Goal: Task Accomplishment & Management: Use online tool/utility

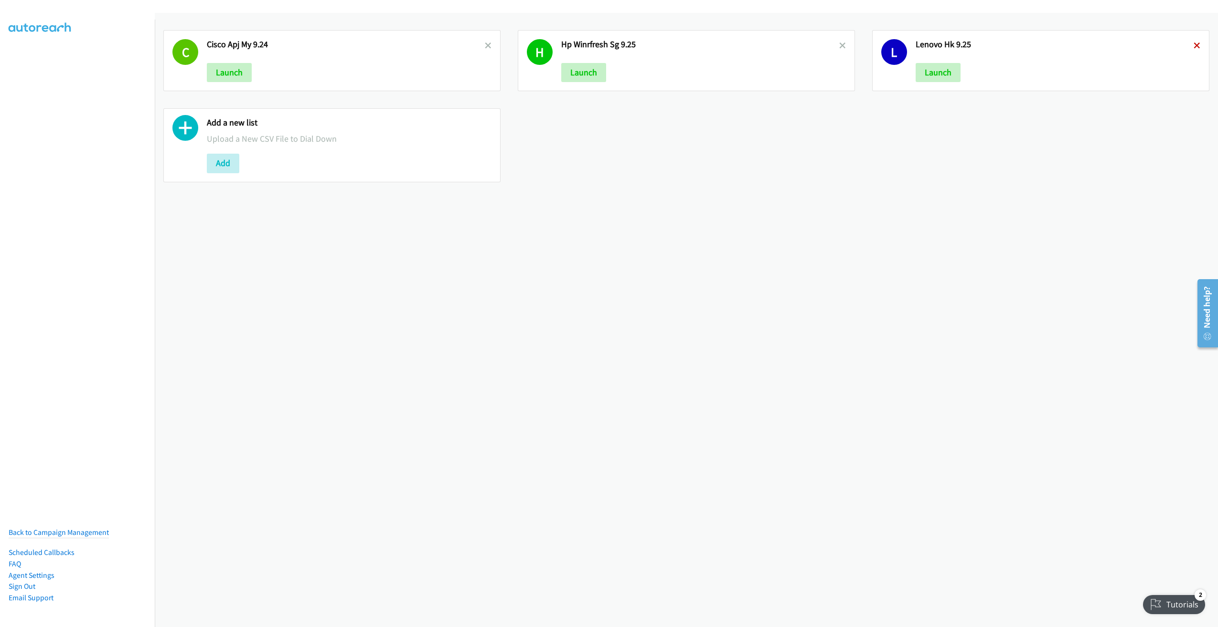
click at [1193, 43] on icon at bounding box center [1196, 46] width 7 height 7
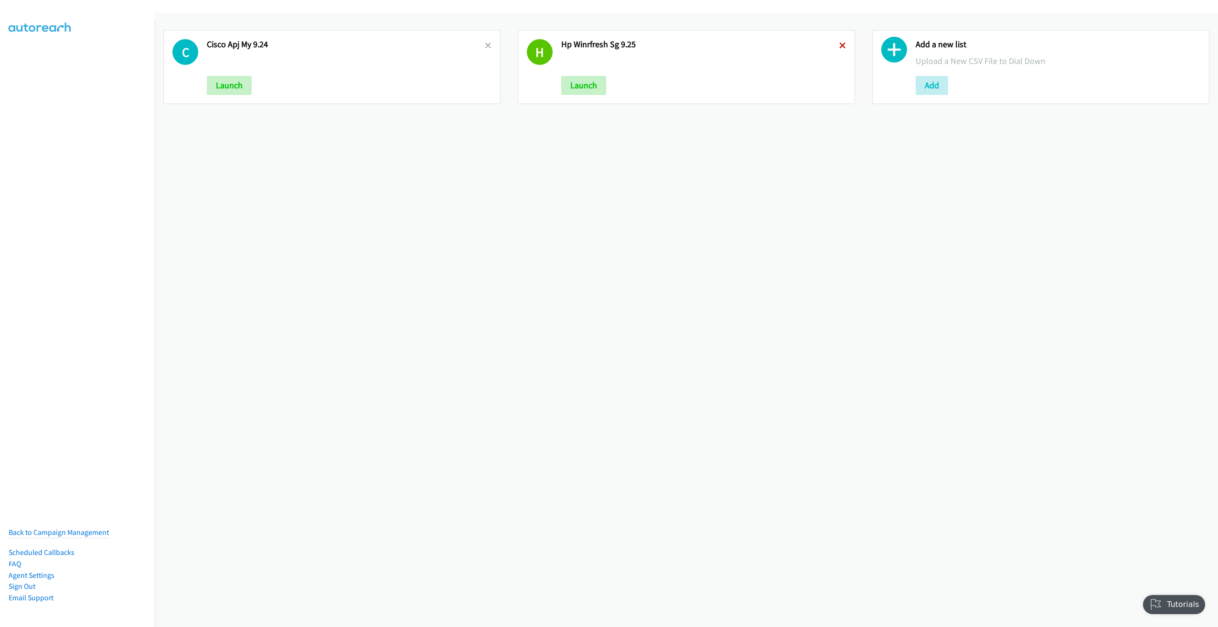
click at [839, 44] on icon at bounding box center [842, 46] width 7 height 7
click at [575, 89] on button "Add" at bounding box center [577, 85] width 32 height 19
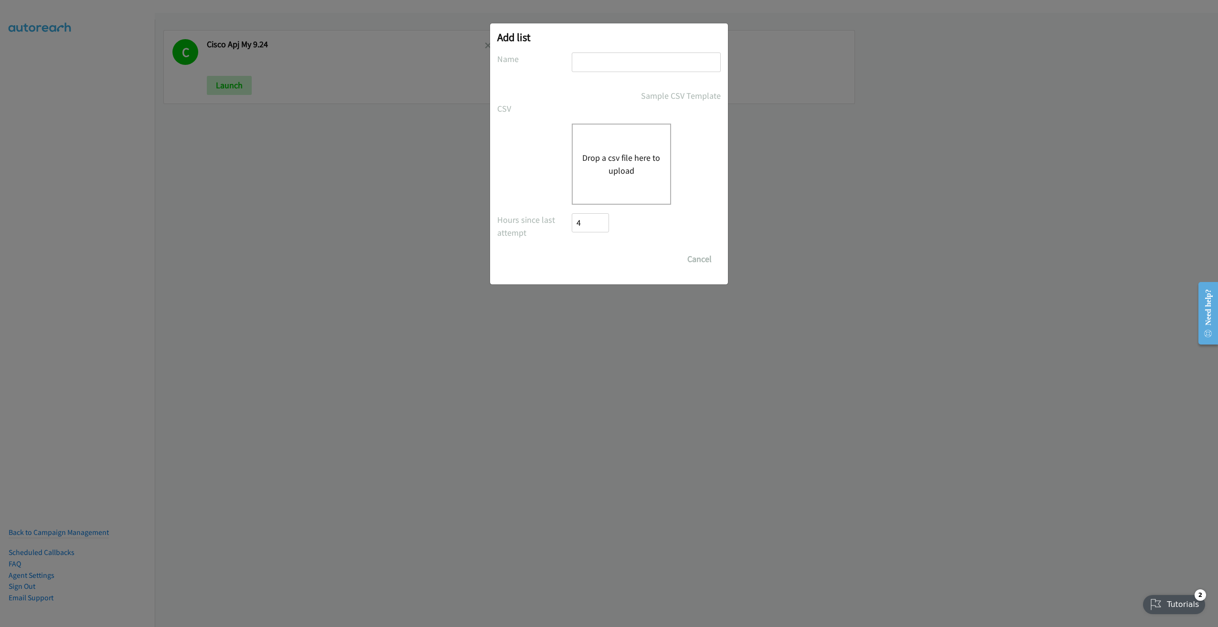
click at [614, 64] on input "text" at bounding box center [646, 63] width 149 height 20
type input "Lenovo HK 9.26"
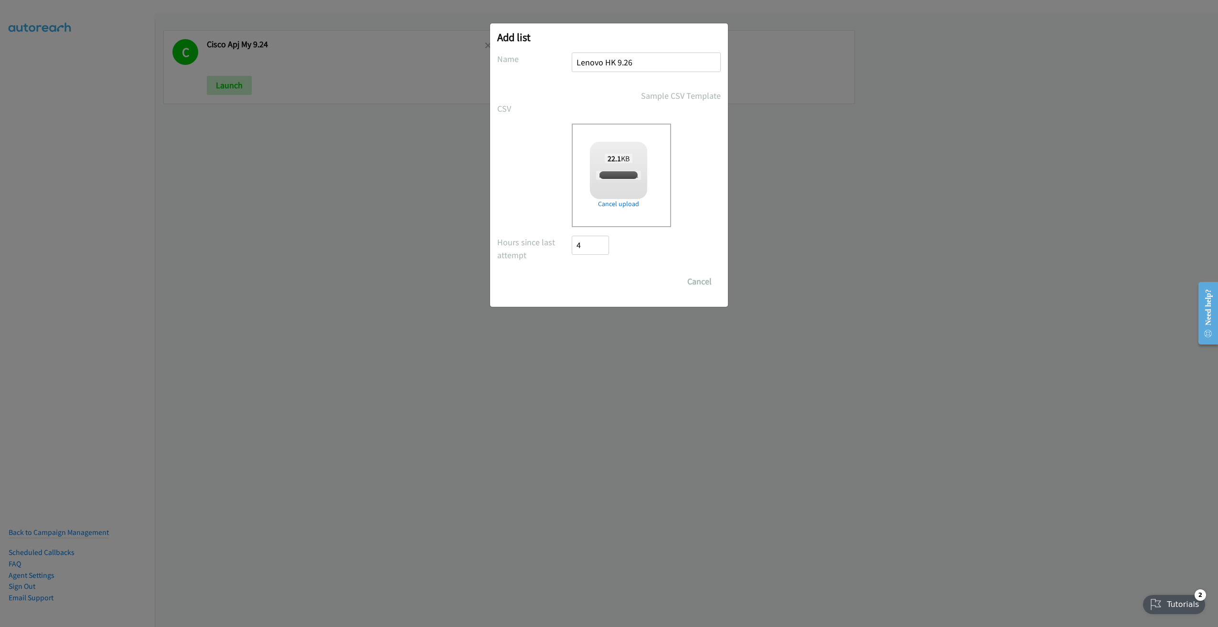
checkbox input "true"
drag, startPoint x: 605, startPoint y: 286, endPoint x: 616, endPoint y: 278, distance: 13.8
click at [605, 286] on input "Save List" at bounding box center [597, 281] width 50 height 19
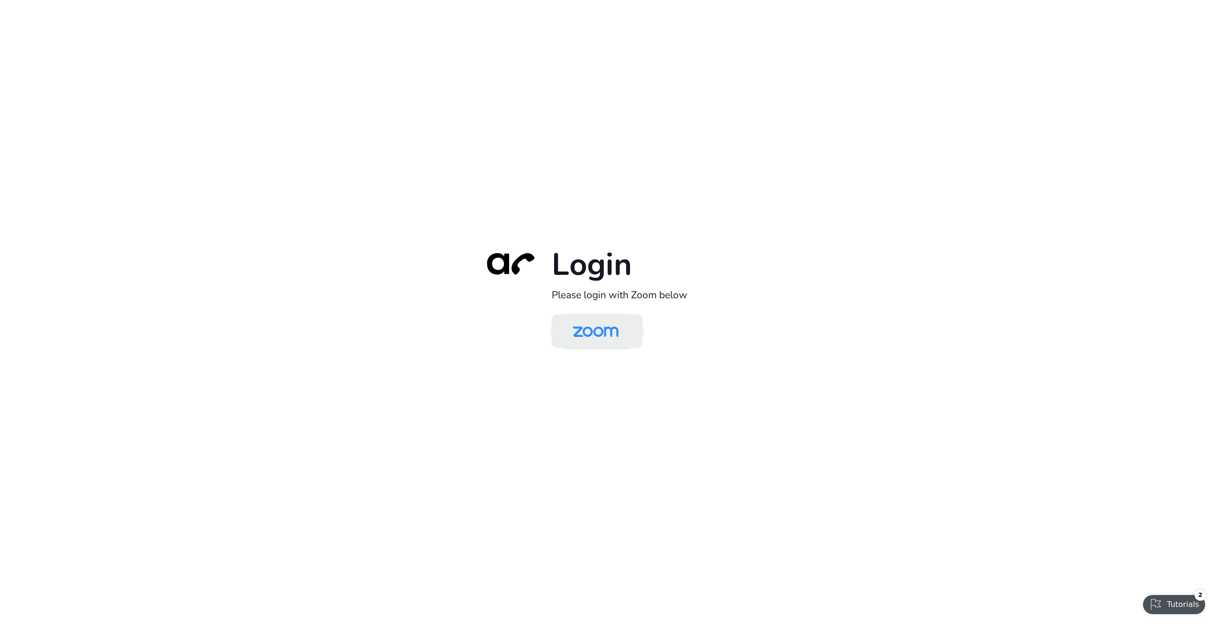
click at [604, 331] on img at bounding box center [595, 332] width 66 height 31
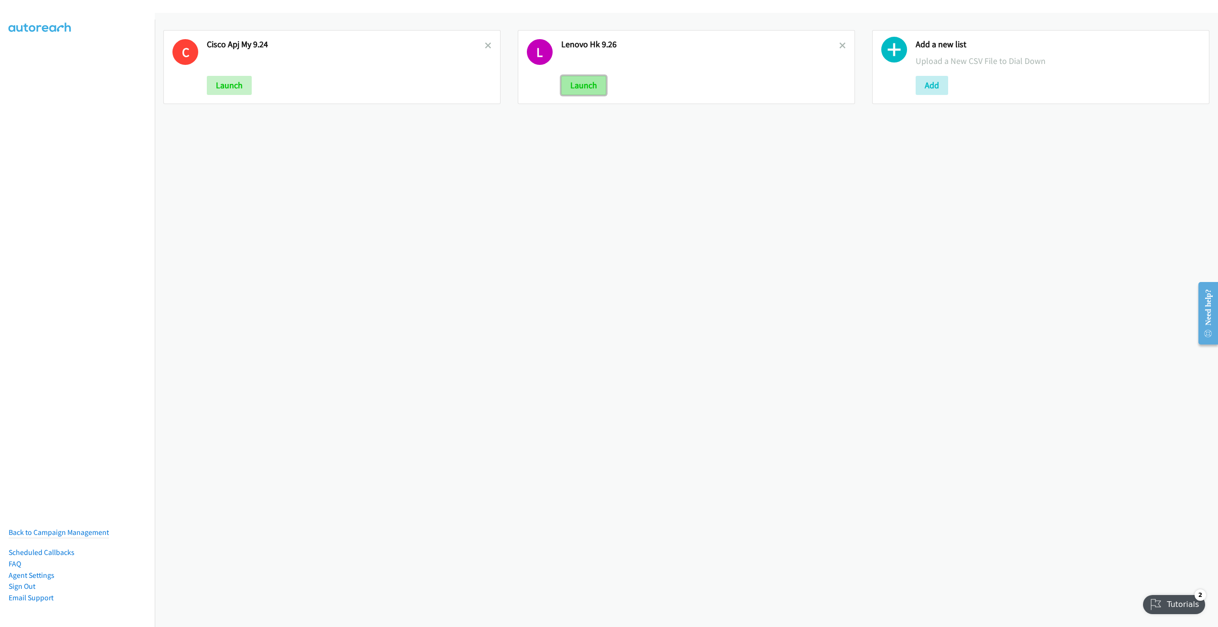
click at [582, 88] on button "Launch" at bounding box center [583, 85] width 45 height 19
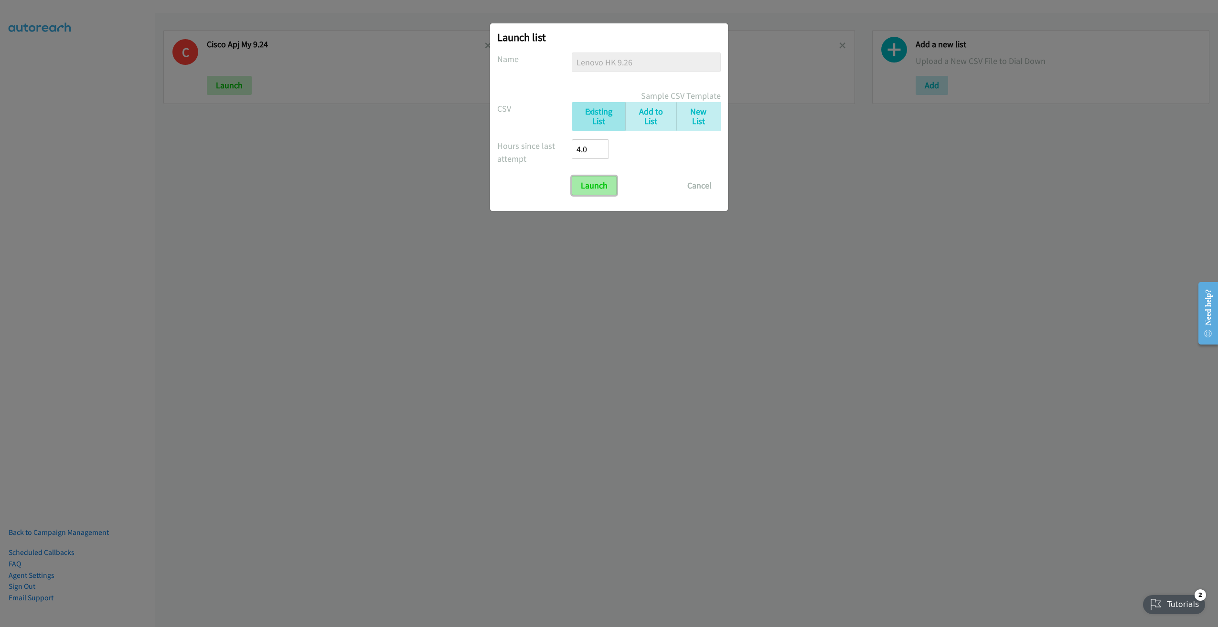
click at [595, 183] on input "Launch" at bounding box center [594, 185] width 45 height 19
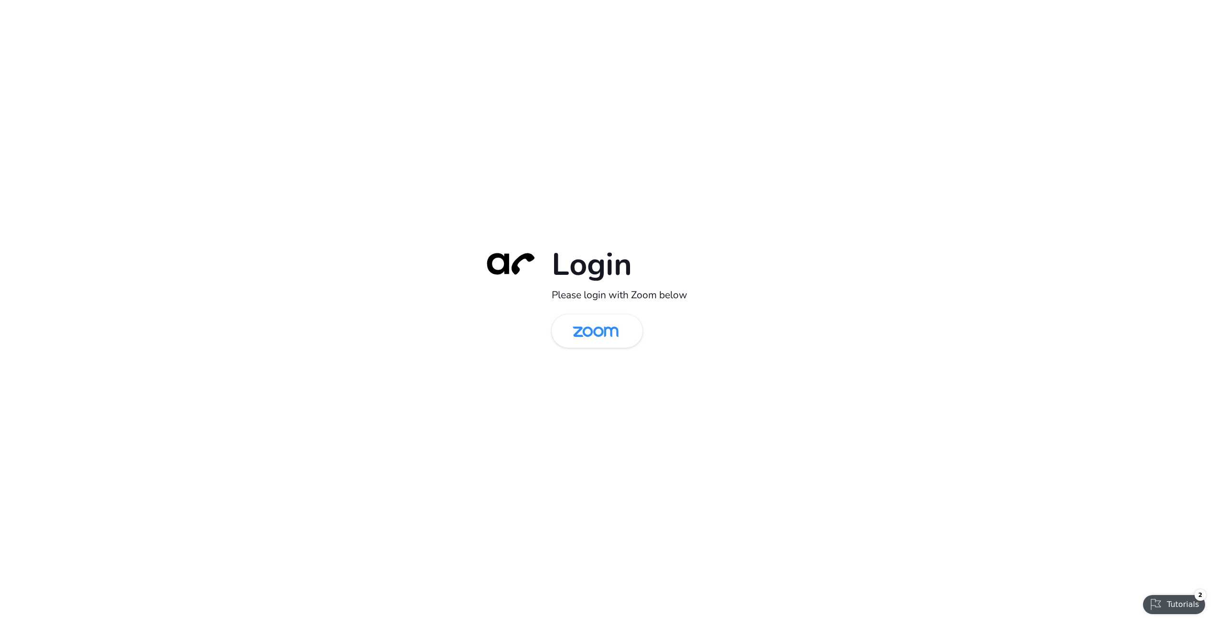
click at [604, 330] on img at bounding box center [595, 332] width 66 height 31
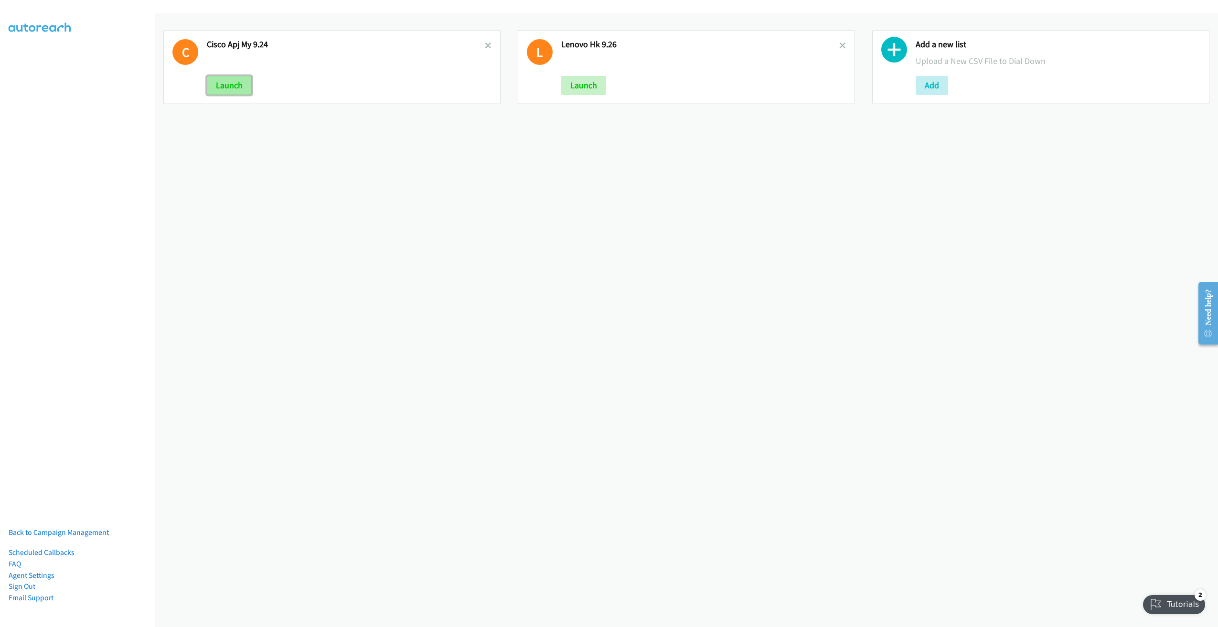
click at [225, 86] on button "Launch" at bounding box center [229, 85] width 45 height 19
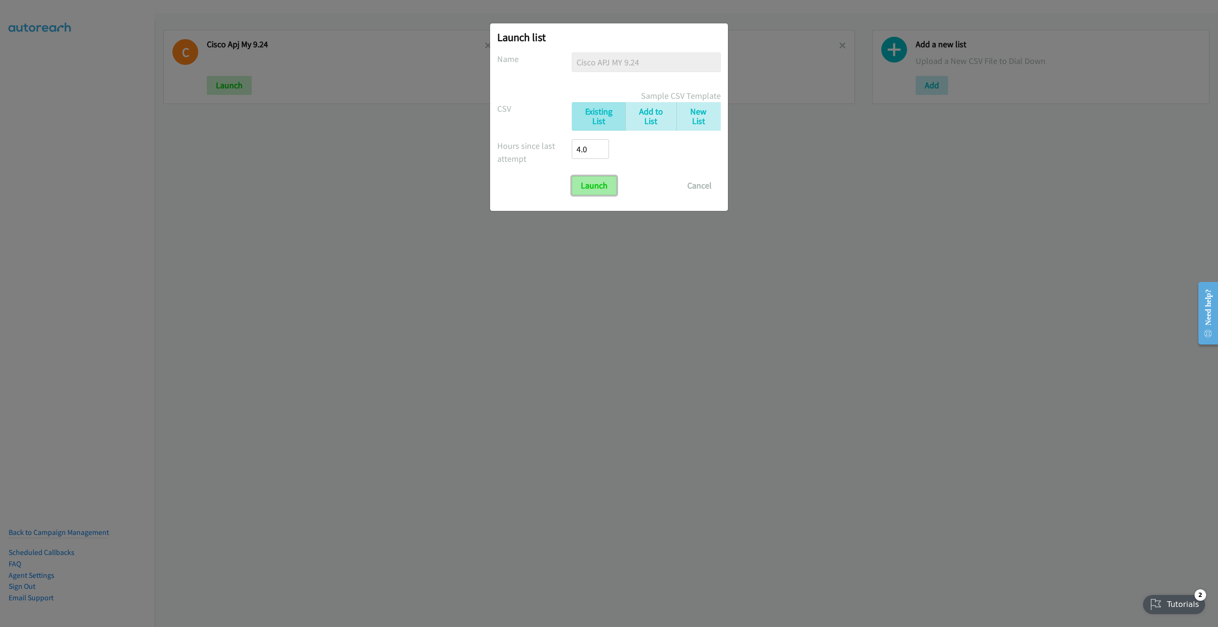
click at [584, 188] on input "Launch" at bounding box center [594, 185] width 45 height 19
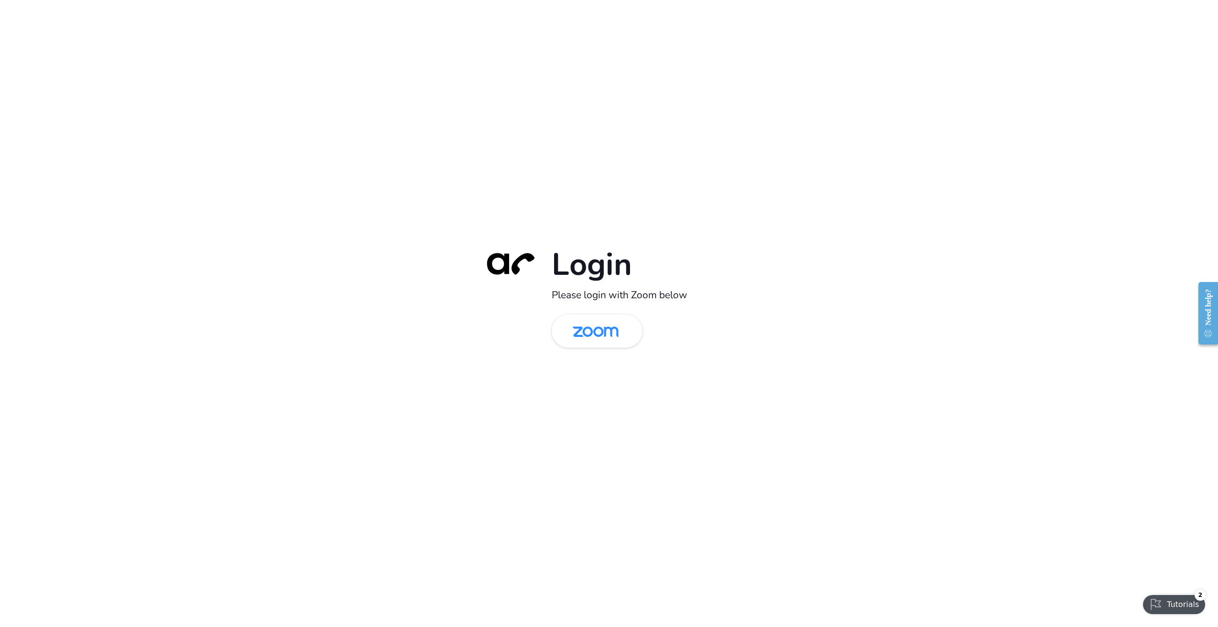
drag, startPoint x: 600, startPoint y: 333, endPoint x: 563, endPoint y: 281, distance: 64.0
click at [601, 334] on img at bounding box center [595, 332] width 66 height 31
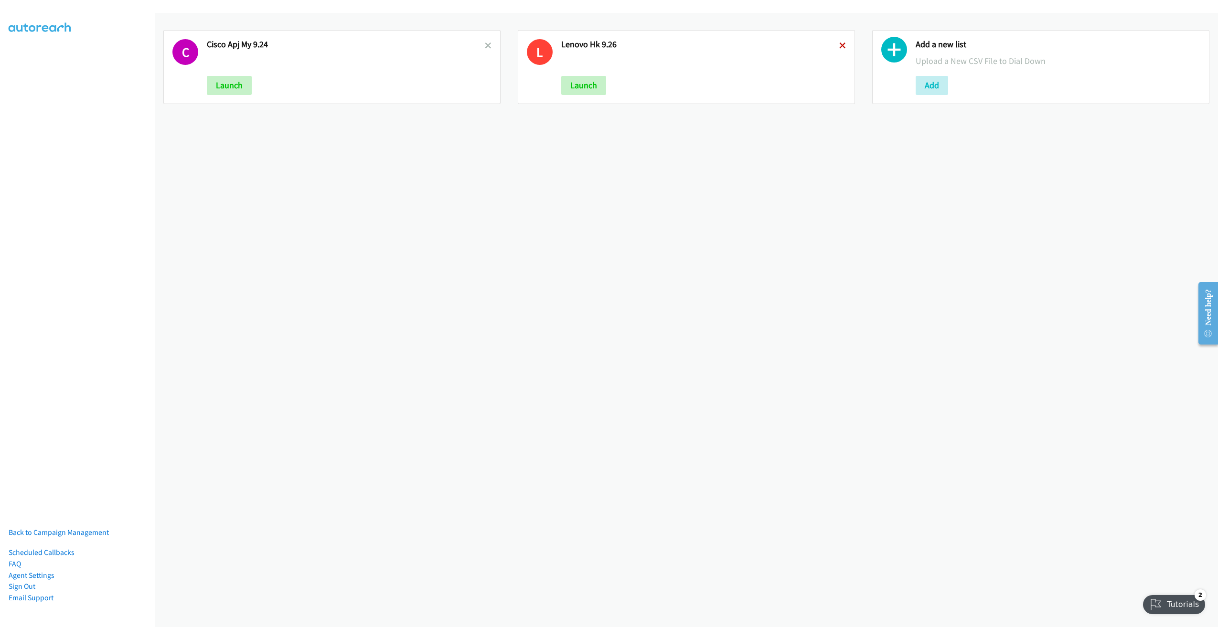
click at [839, 46] on icon at bounding box center [842, 46] width 7 height 7
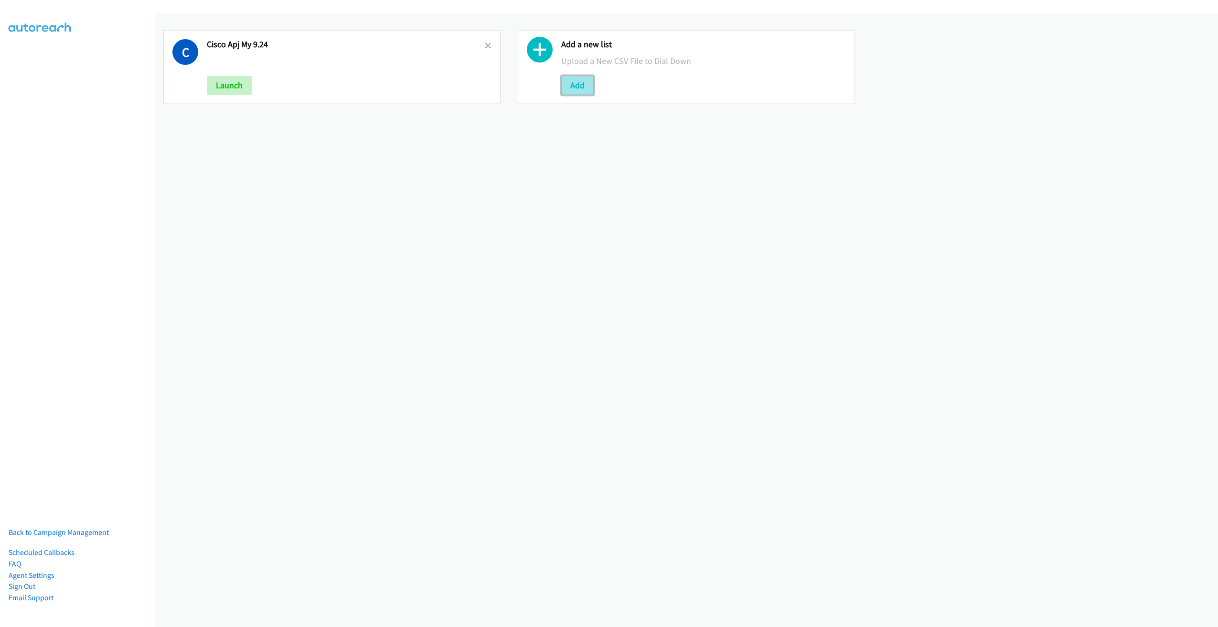
click at [582, 91] on button "Add" at bounding box center [577, 85] width 32 height 19
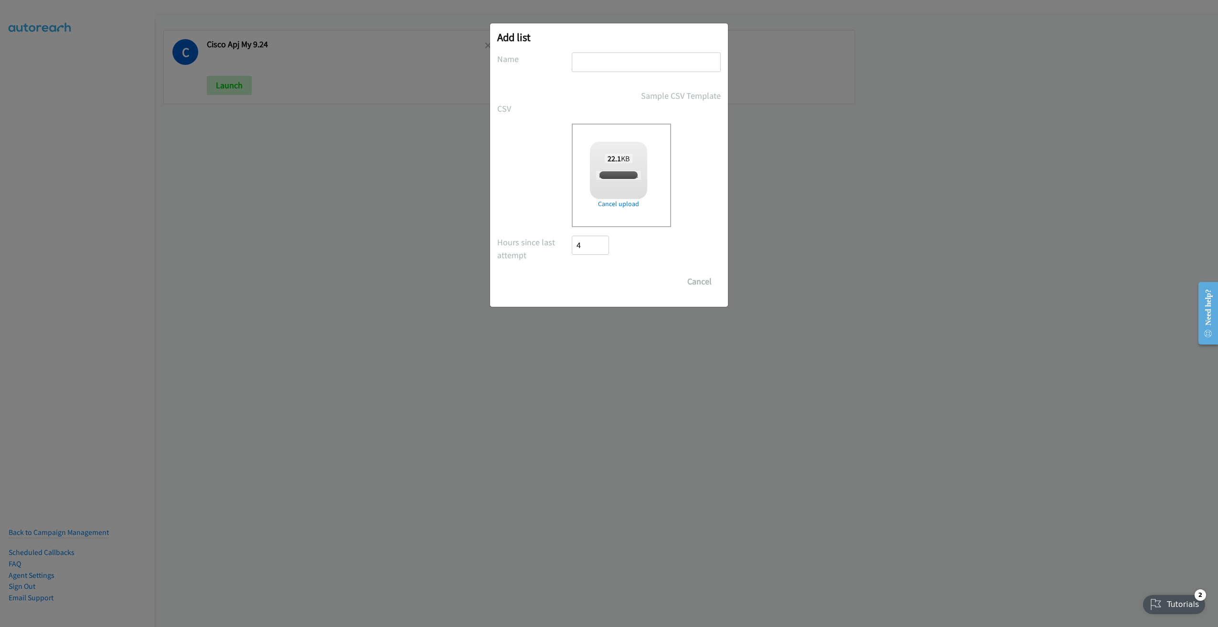
checkbox input "true"
click at [640, 65] on input "text" at bounding box center [646, 63] width 149 height 20
type input "Lenovo HK 9.26"
click at [607, 285] on input "Save List" at bounding box center [597, 281] width 50 height 19
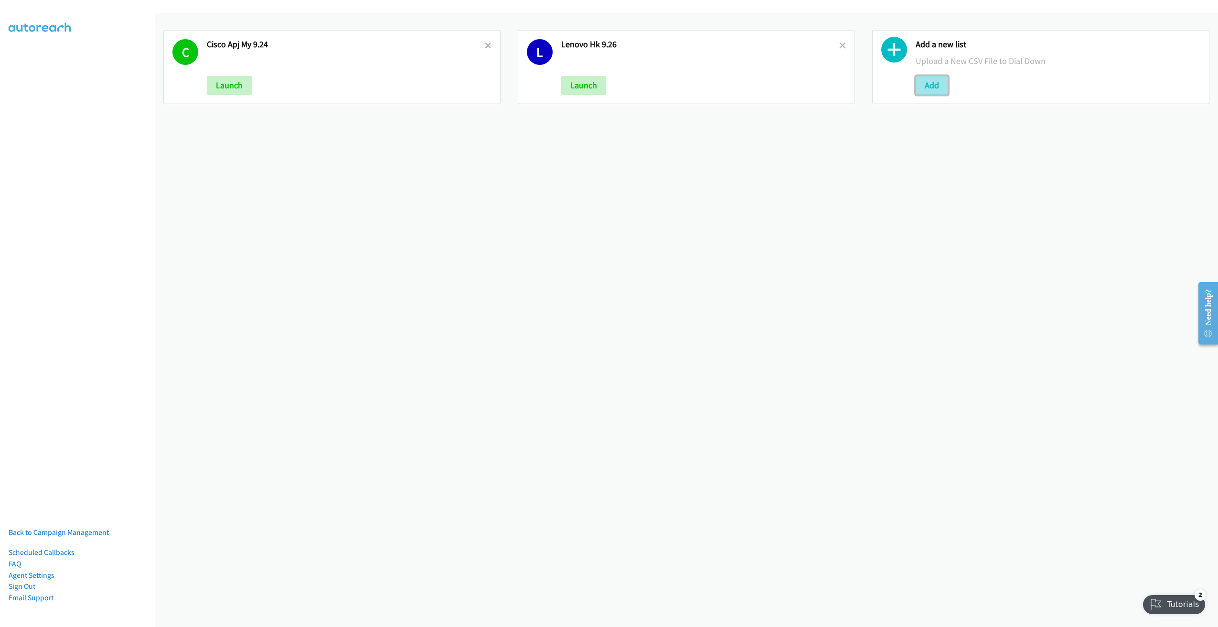
click at [923, 87] on button "Add" at bounding box center [931, 85] width 32 height 19
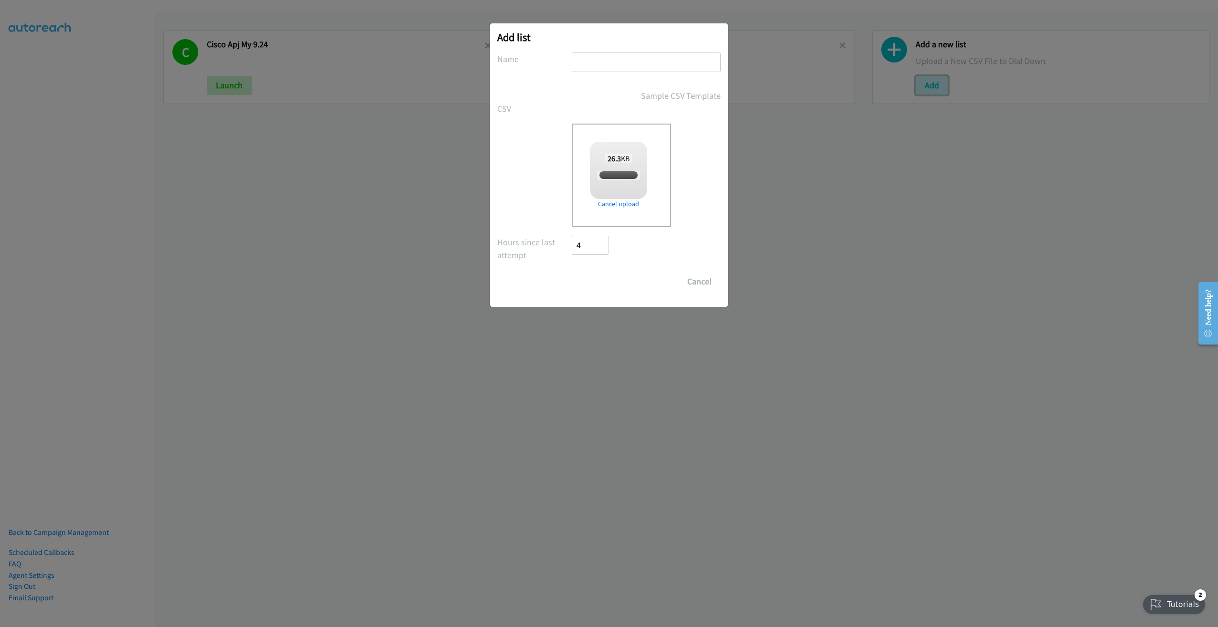
checkbox input "true"
click at [618, 71] on input "text" at bounding box center [646, 63] width 149 height 20
type input "Lenovo HK"
click at [603, 280] on input "Save List" at bounding box center [597, 281] width 50 height 19
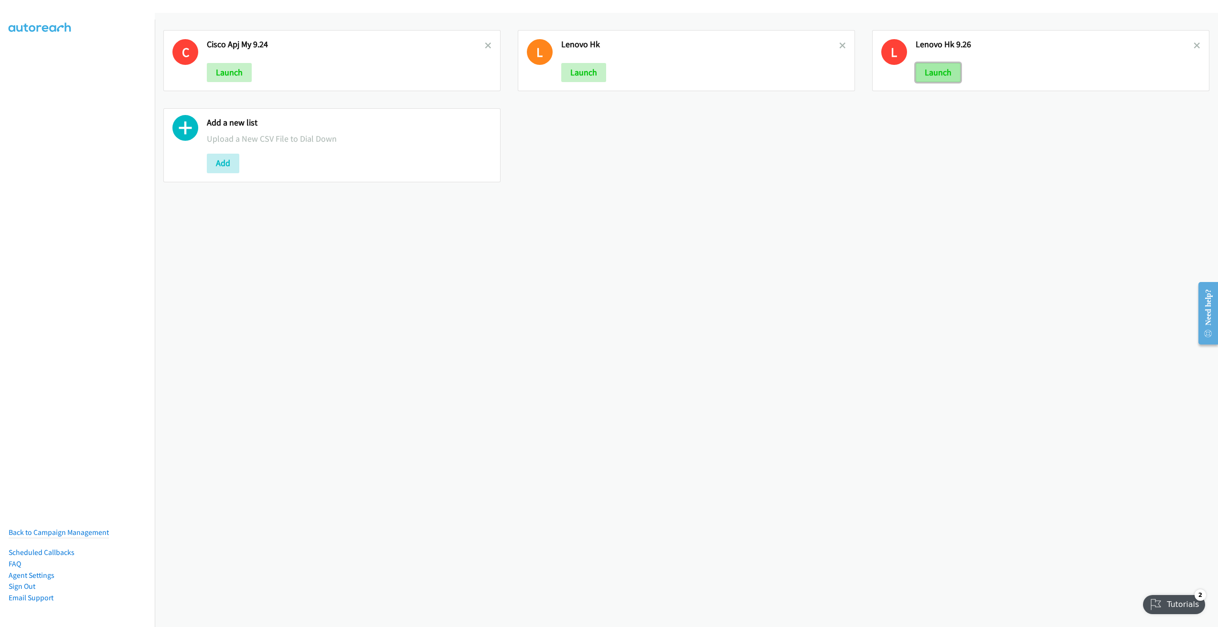
click at [920, 74] on button "Launch" at bounding box center [937, 72] width 45 height 19
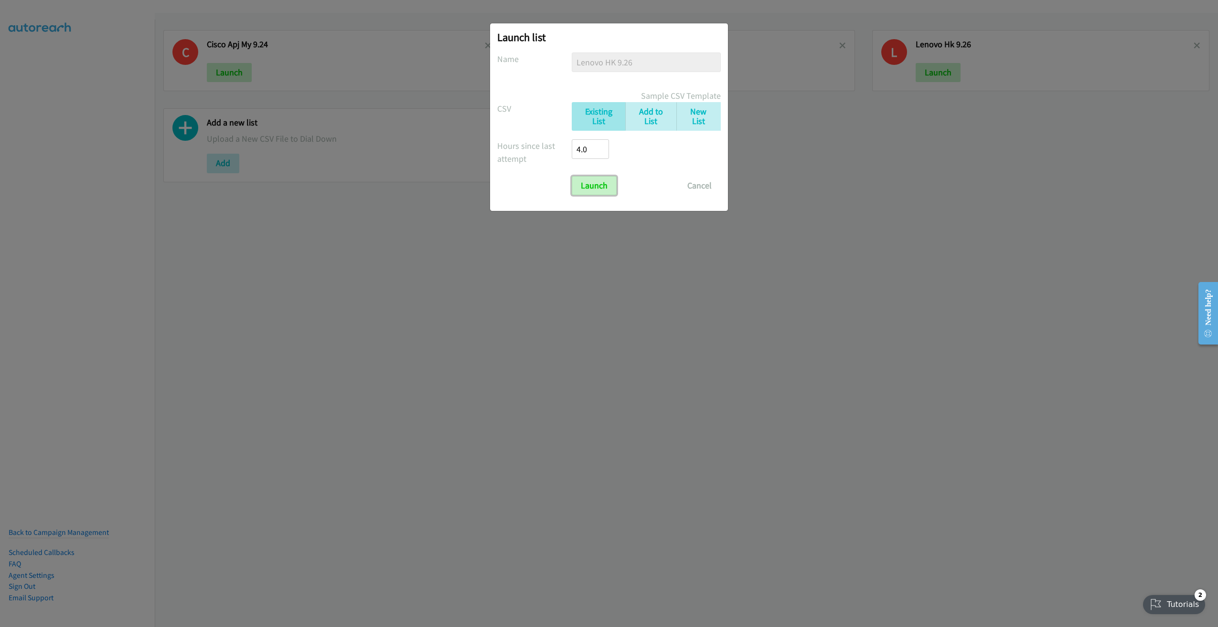
click at [595, 186] on input "Launch" at bounding box center [594, 185] width 45 height 19
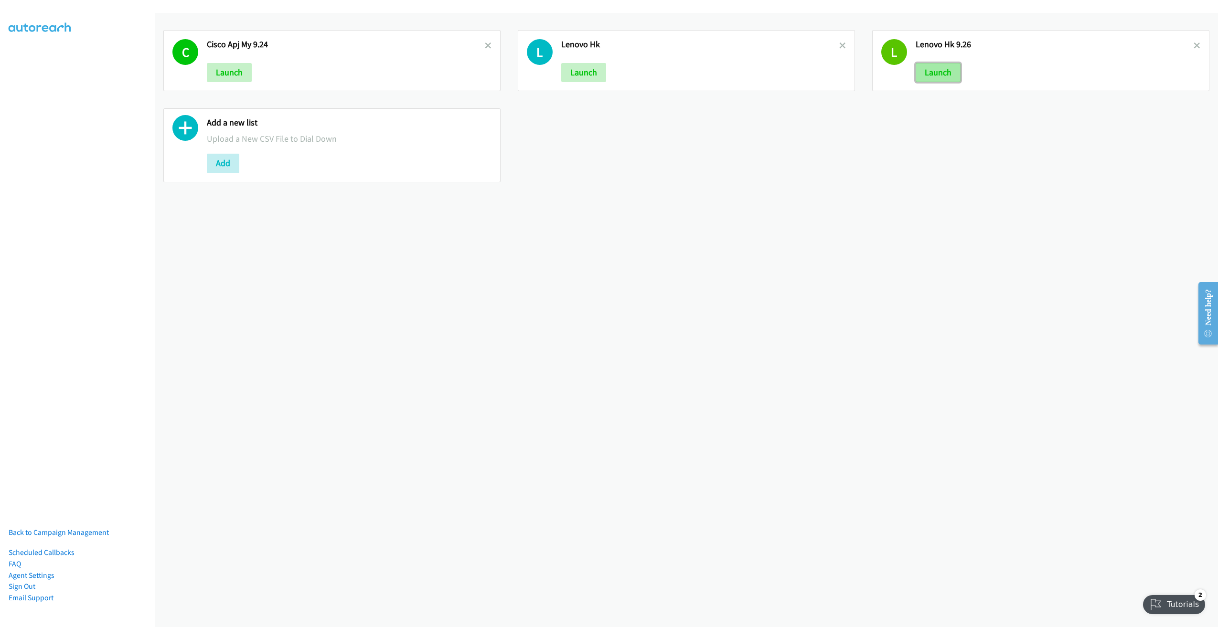
click at [919, 75] on button "Launch" at bounding box center [937, 72] width 45 height 19
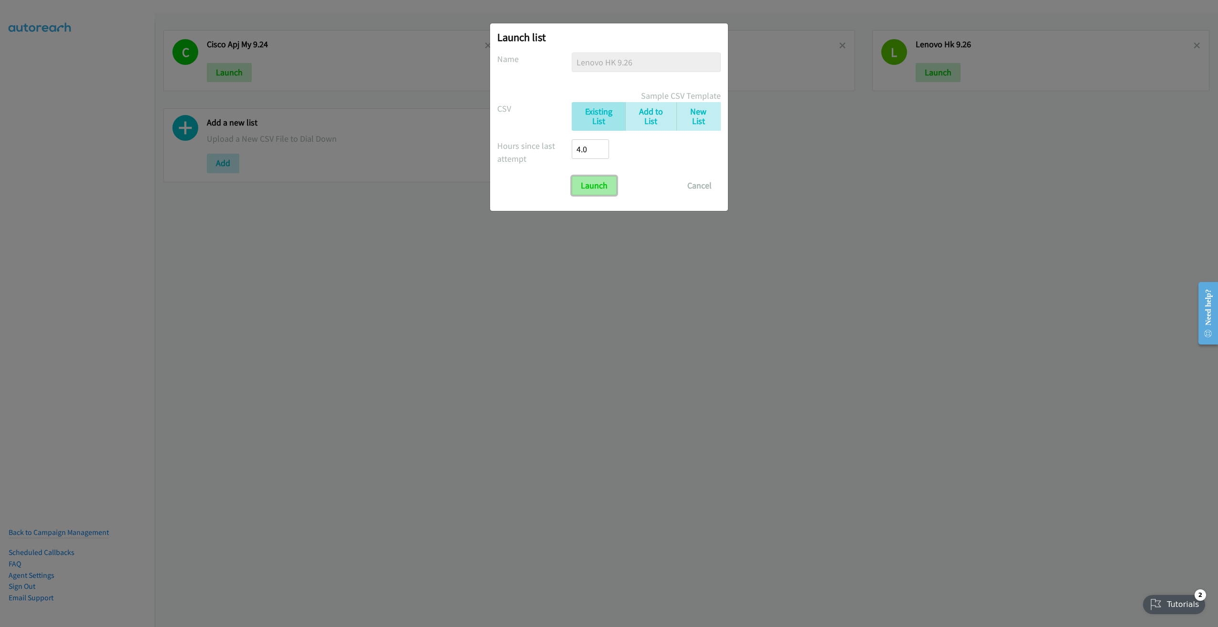
click at [586, 185] on input "Launch" at bounding box center [594, 185] width 45 height 19
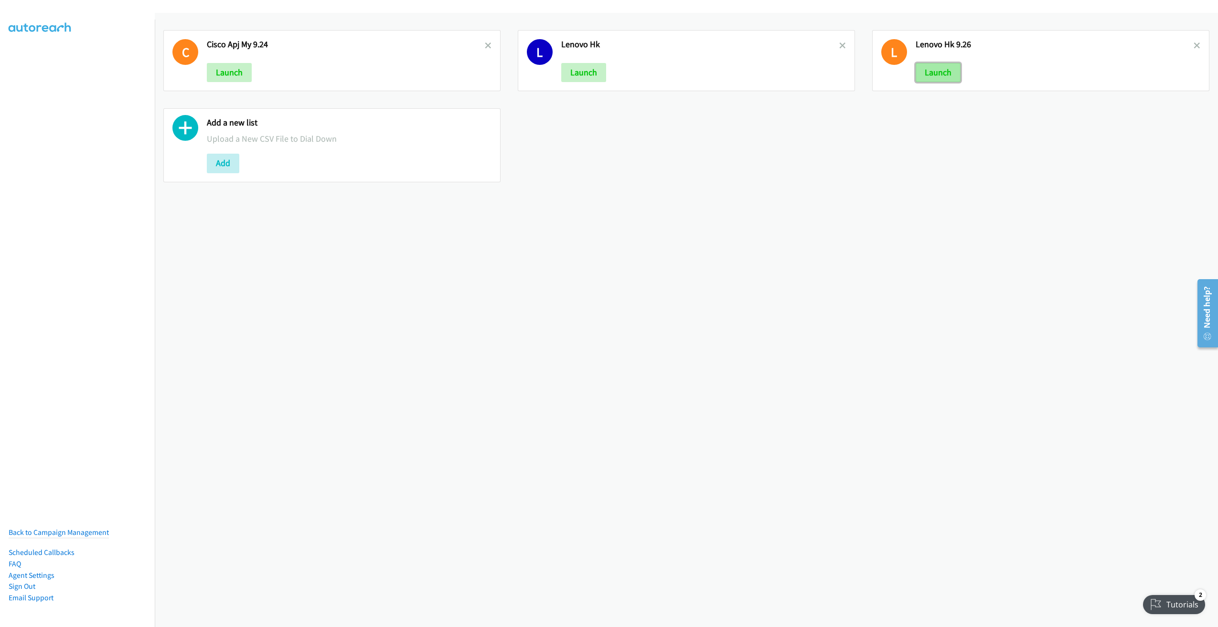
click at [929, 68] on button "Launch" at bounding box center [937, 72] width 45 height 19
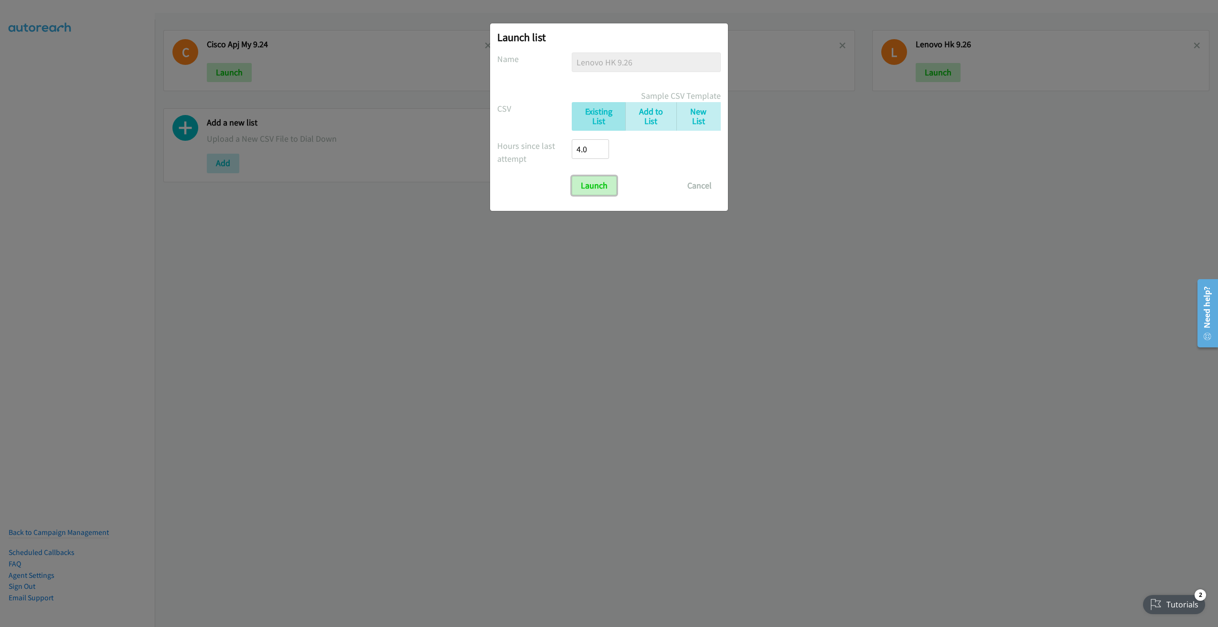
click at [602, 182] on input "Launch" at bounding box center [594, 185] width 45 height 19
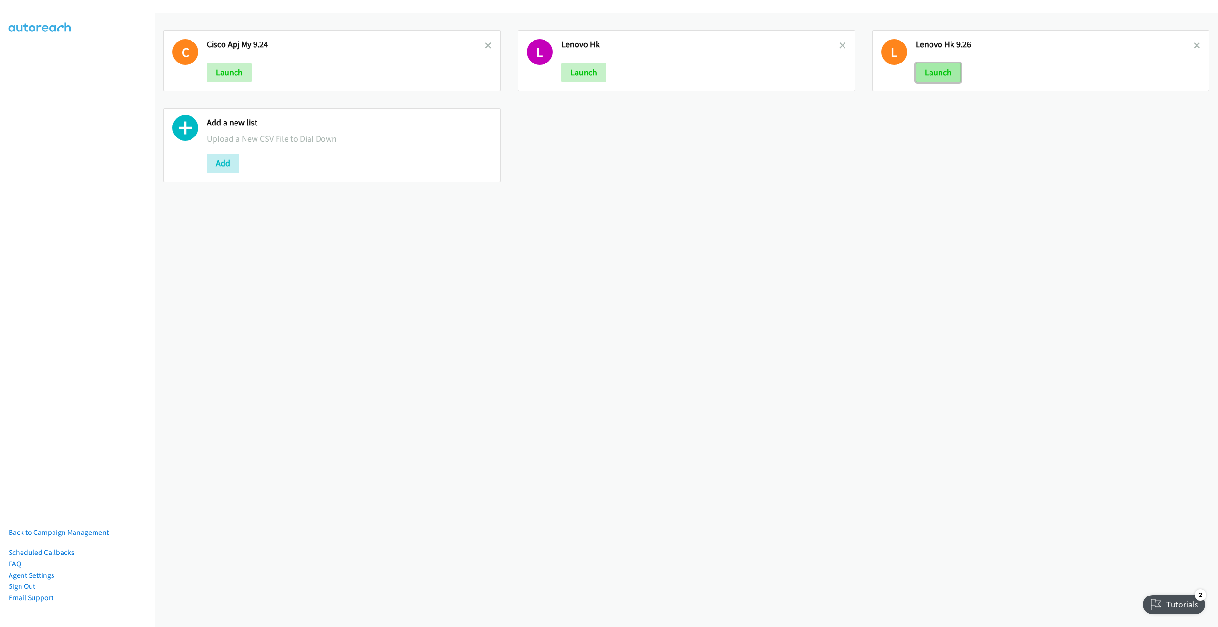
click at [937, 69] on button "Launch" at bounding box center [937, 72] width 45 height 19
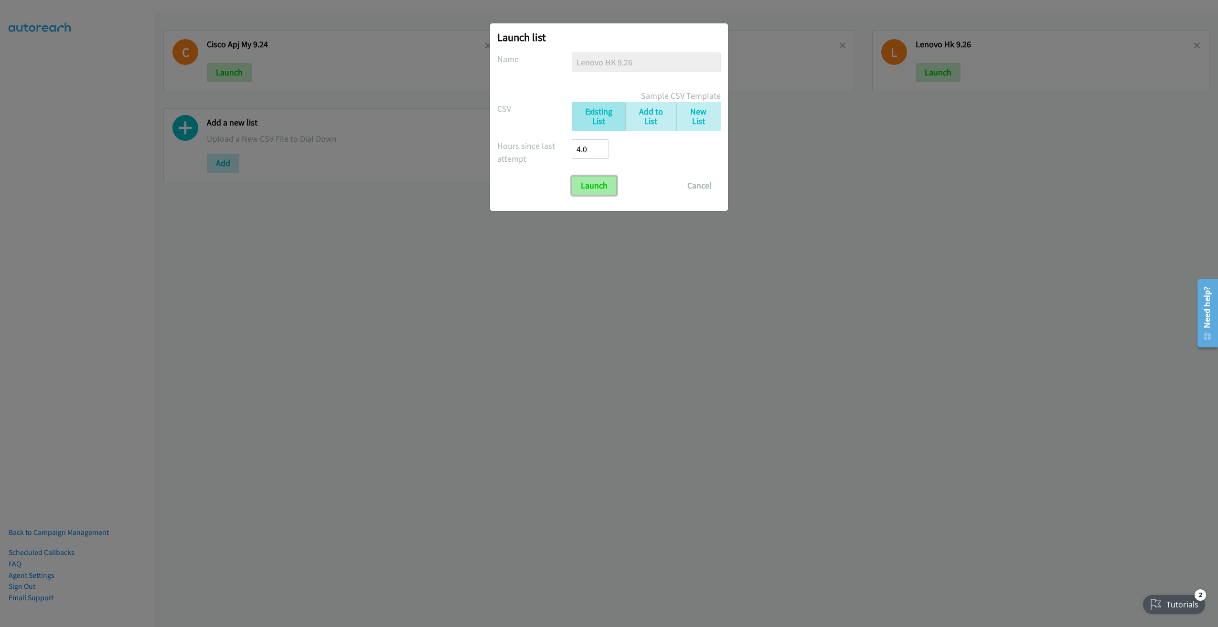
click at [602, 185] on input "Launch" at bounding box center [594, 185] width 45 height 19
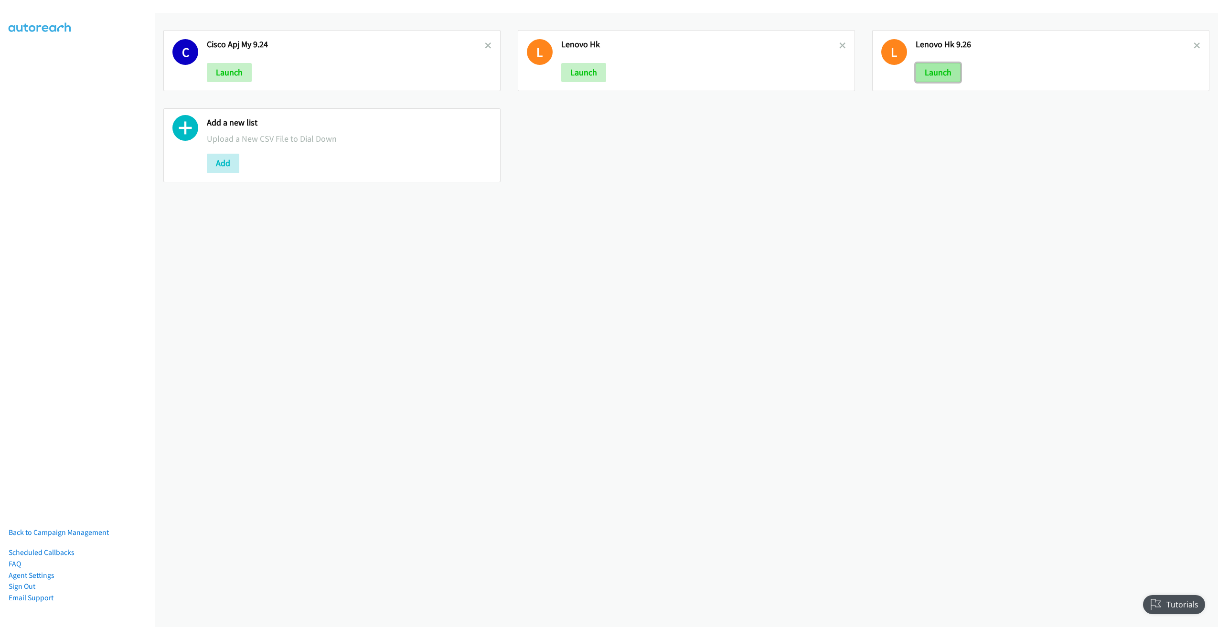
click at [931, 71] on button "Launch" at bounding box center [937, 72] width 45 height 19
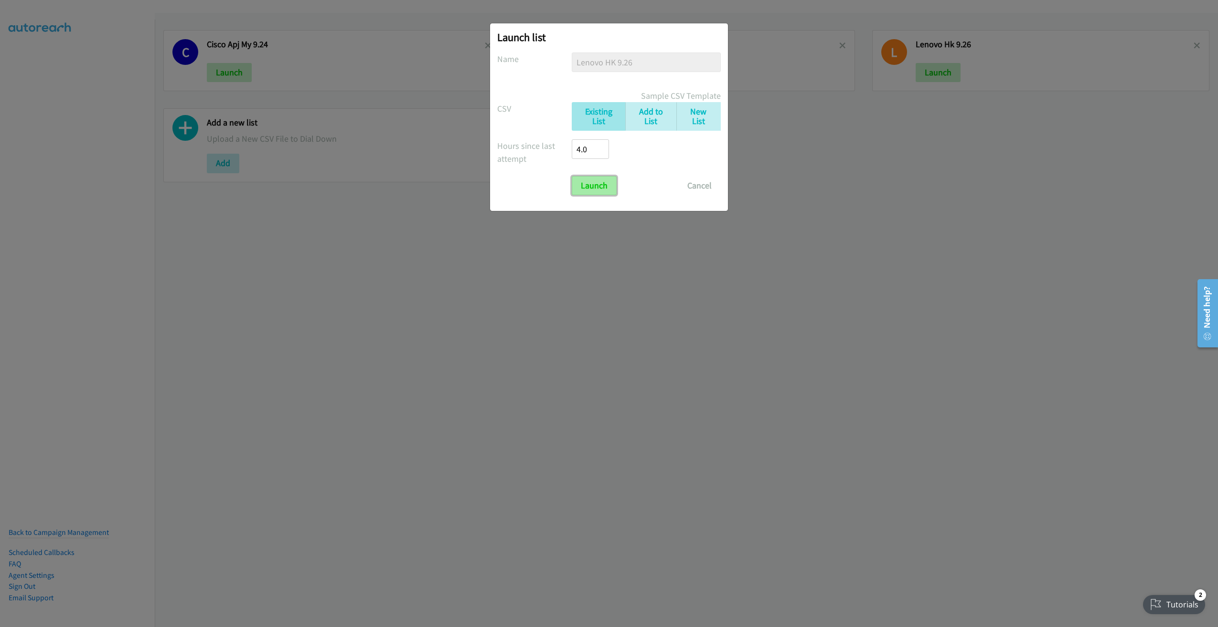
click at [597, 185] on input "Launch" at bounding box center [594, 185] width 45 height 19
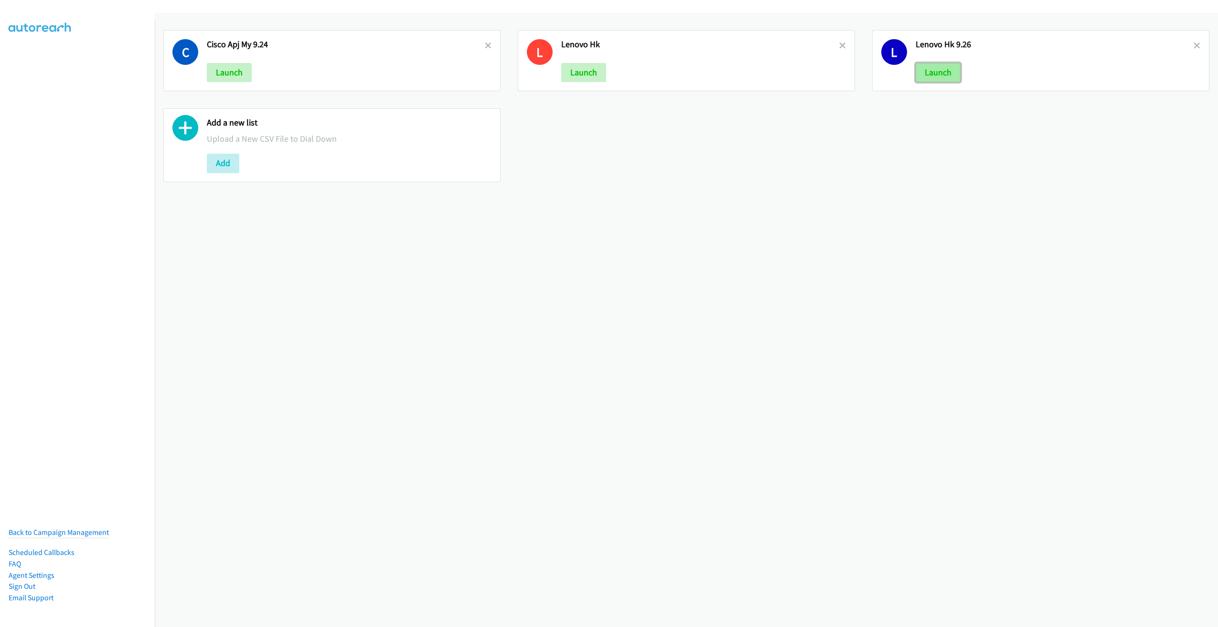
click at [930, 67] on button "Launch" at bounding box center [937, 72] width 45 height 19
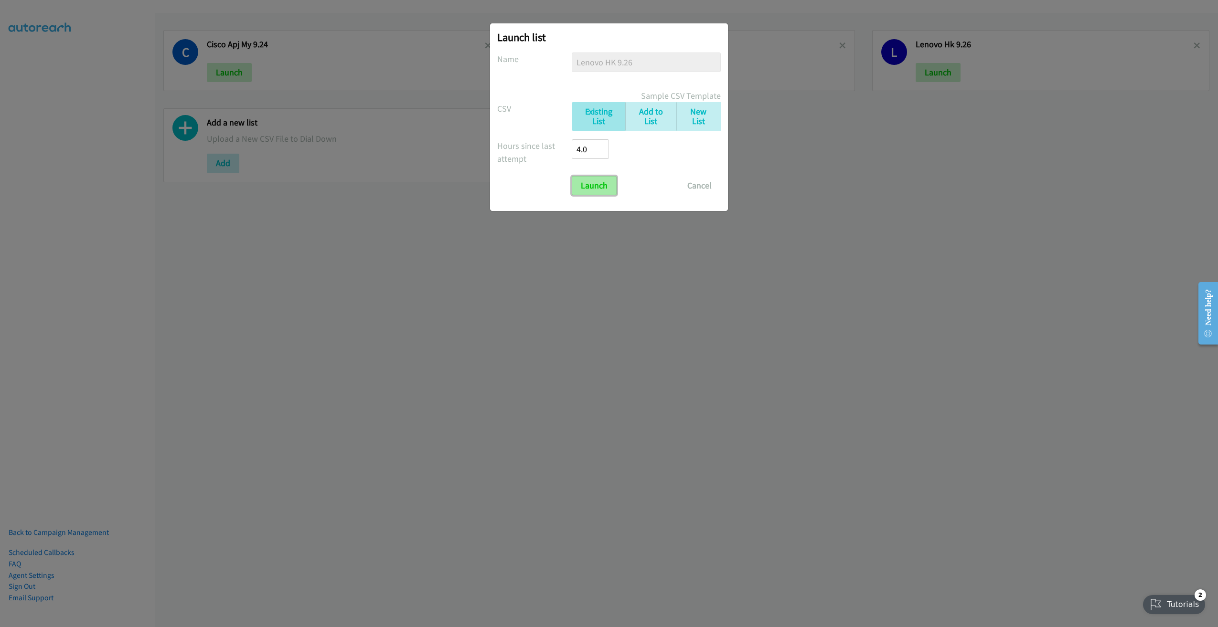
click at [610, 182] on input "Launch" at bounding box center [594, 185] width 45 height 19
